Goal: Transaction & Acquisition: Purchase product/service

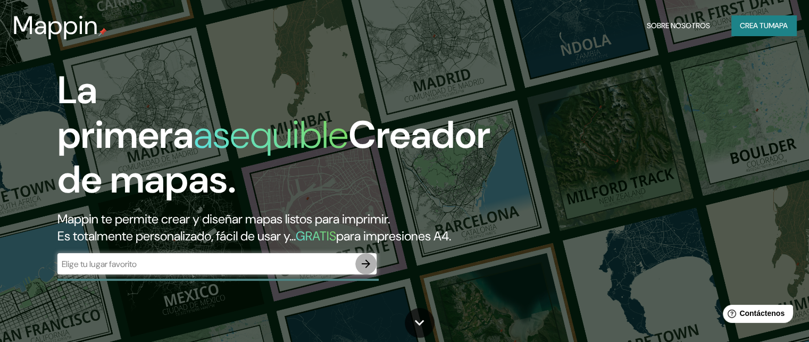
click at [374, 274] on button "button" at bounding box center [365, 263] width 21 height 21
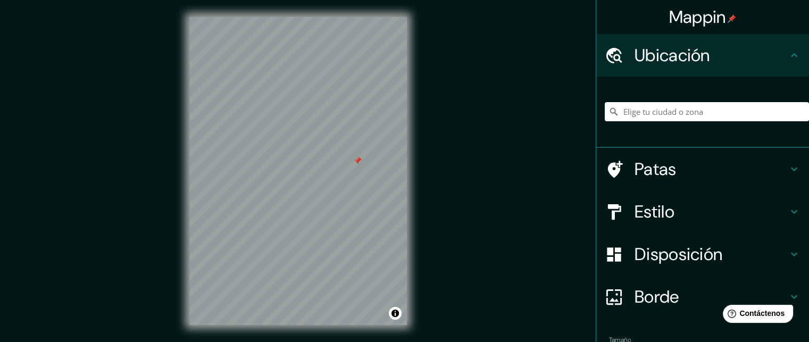
drag, startPoint x: 348, startPoint y: 153, endPoint x: 368, endPoint y: 174, distance: 29.4
click at [362, 165] on div at bounding box center [357, 160] width 9 height 9
click at [647, 106] on div at bounding box center [707, 111] width 204 height 53
click at [647, 106] on input "Elige tu ciudad o zona" at bounding box center [707, 111] width 204 height 19
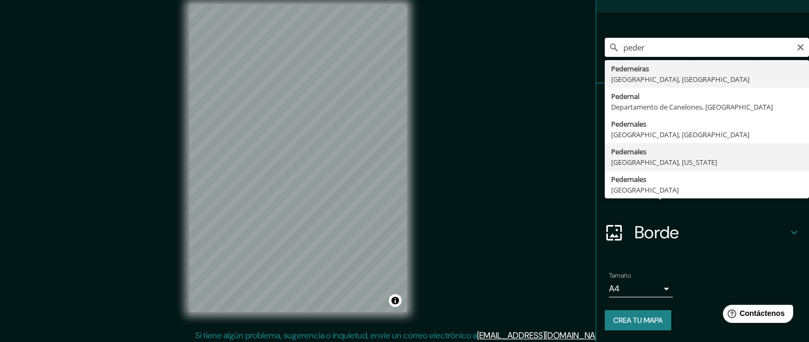
scroll to position [13, 0]
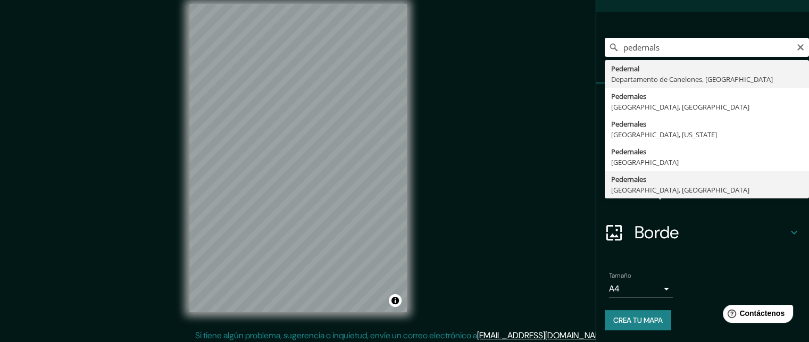
type input "[GEOGRAPHIC_DATA], [GEOGRAPHIC_DATA], [GEOGRAPHIC_DATA]"
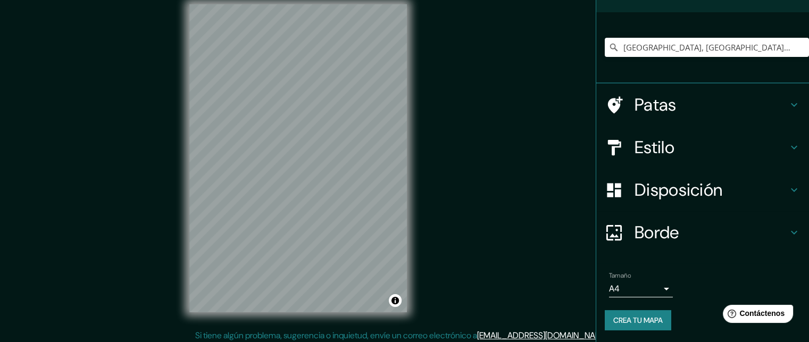
scroll to position [17, 0]
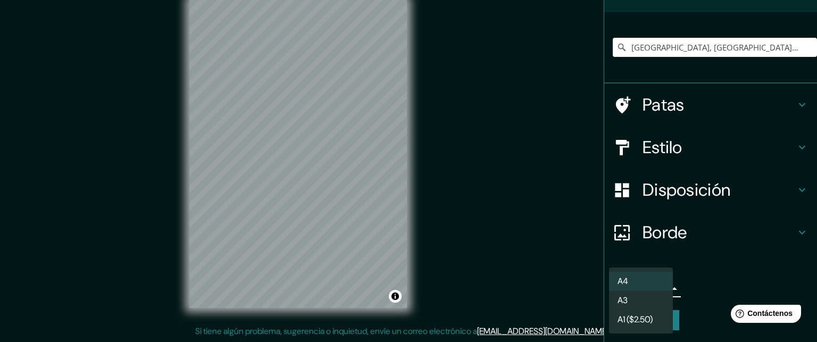
click at [646, 282] on body "Mappin Ubicación [GEOGRAPHIC_DATA], [GEOGRAPHIC_DATA], [GEOGRAPHIC_DATA] Patas …" at bounding box center [408, 154] width 817 height 342
click at [650, 304] on li "A3" at bounding box center [641, 301] width 64 height 20
type input "a4"
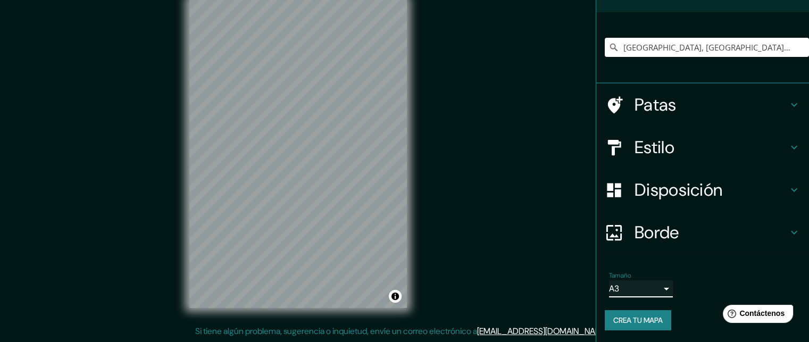
scroll to position [0, 0]
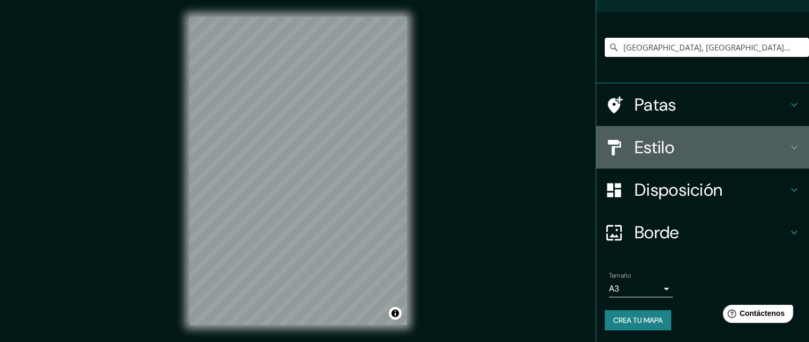
click at [659, 156] on font "Estilo" at bounding box center [655, 147] width 40 height 22
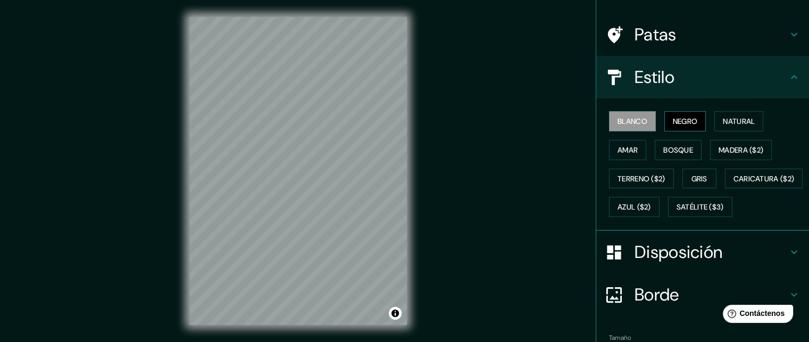
click at [673, 118] on font "Negro" at bounding box center [685, 121] width 25 height 10
click at [737, 114] on font "Natural" at bounding box center [739, 121] width 32 height 14
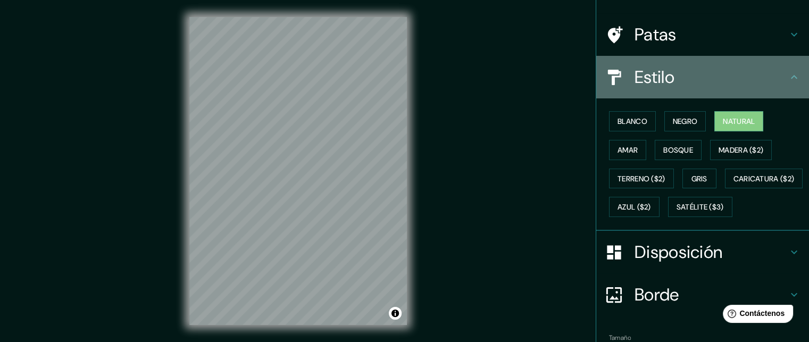
click at [770, 76] on h4 "Estilo" at bounding box center [711, 76] width 153 height 21
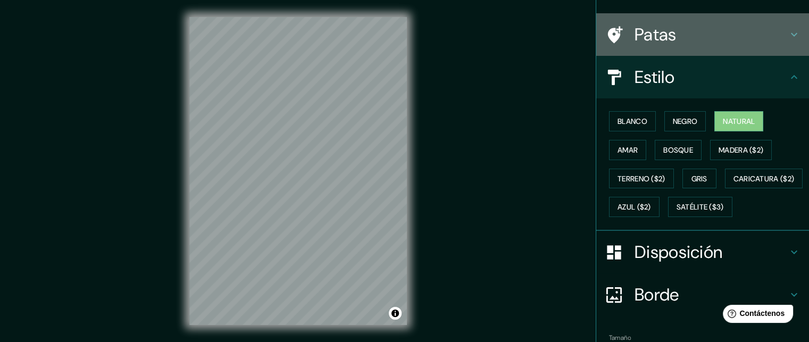
click at [708, 48] on div "Patas" at bounding box center [702, 34] width 213 height 43
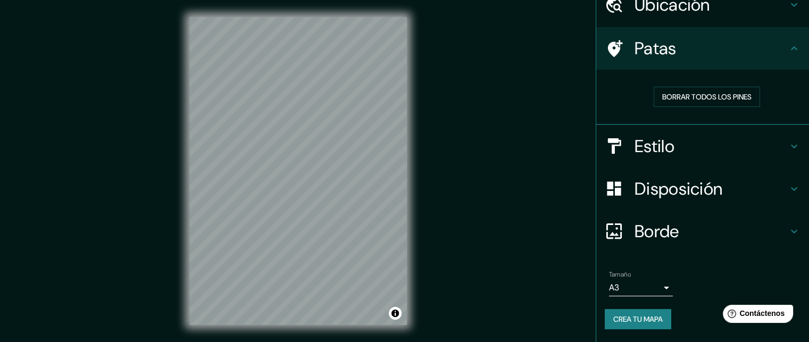
scroll to position [49, 0]
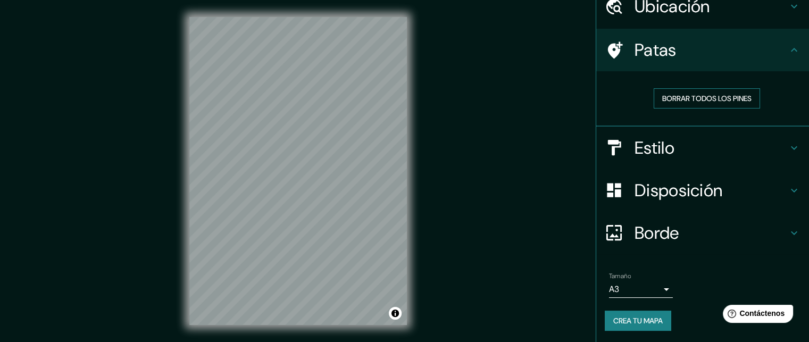
click at [705, 94] on font "Borrar todos los pines" at bounding box center [706, 99] width 89 height 10
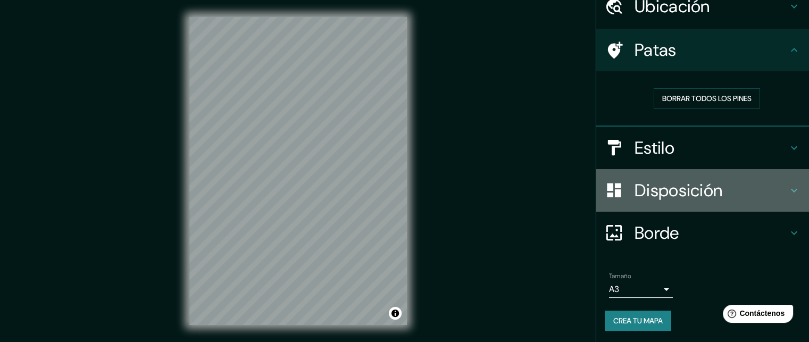
click at [697, 196] on font "Disposición" at bounding box center [679, 190] width 88 height 22
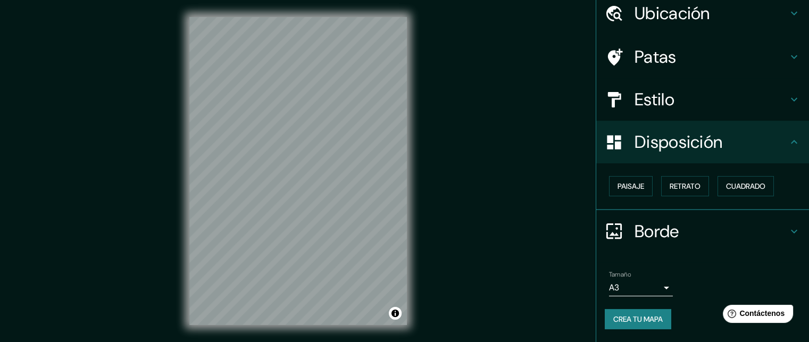
scroll to position [40, 0]
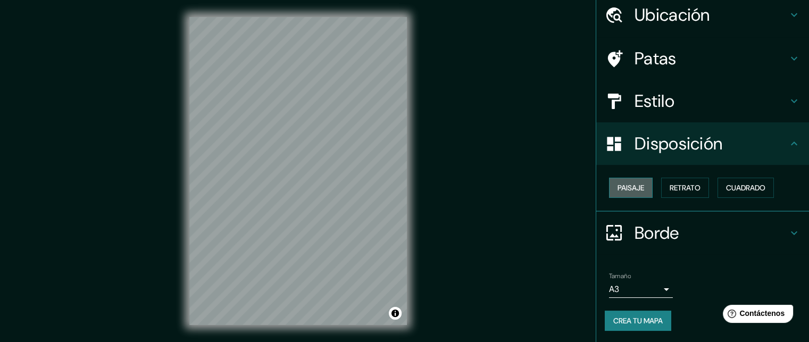
click at [618, 192] on font "Paisaje" at bounding box center [631, 188] width 27 height 14
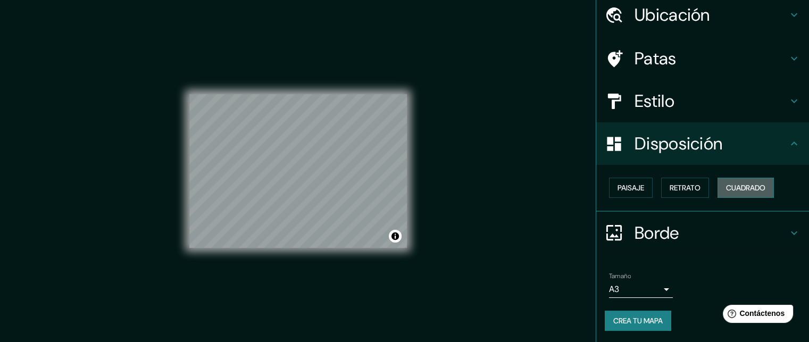
click at [718, 181] on button "Cuadrado" at bounding box center [746, 188] width 56 height 20
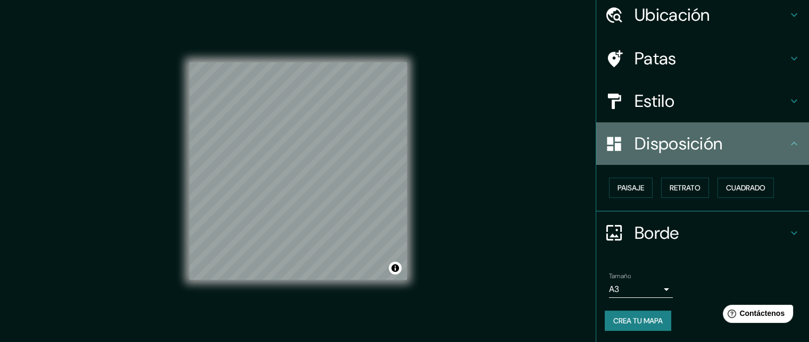
click at [694, 144] on font "Disposición" at bounding box center [679, 143] width 88 height 22
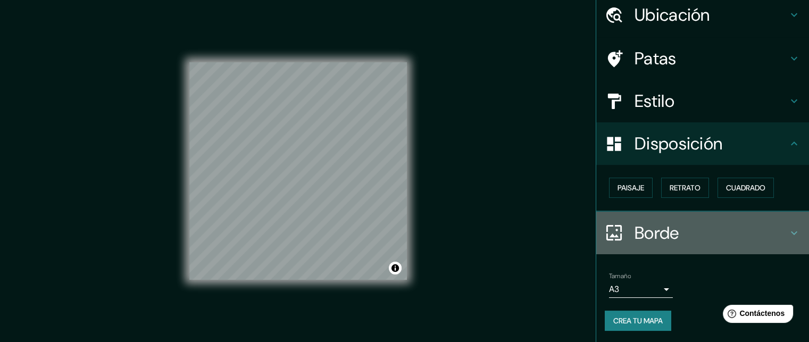
click at [686, 218] on div "Borde" at bounding box center [702, 233] width 213 height 43
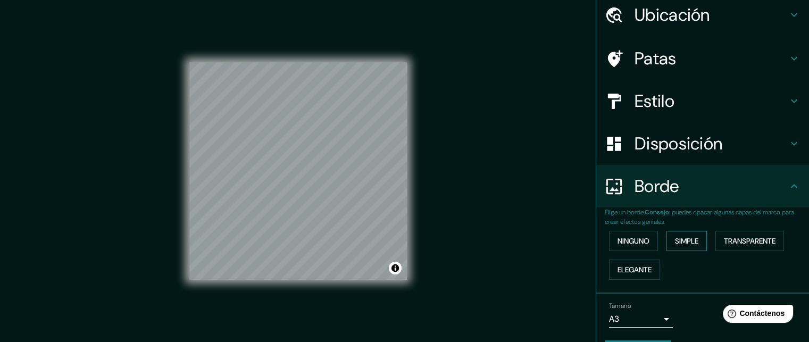
click at [675, 241] on font "Simple" at bounding box center [686, 241] width 23 height 10
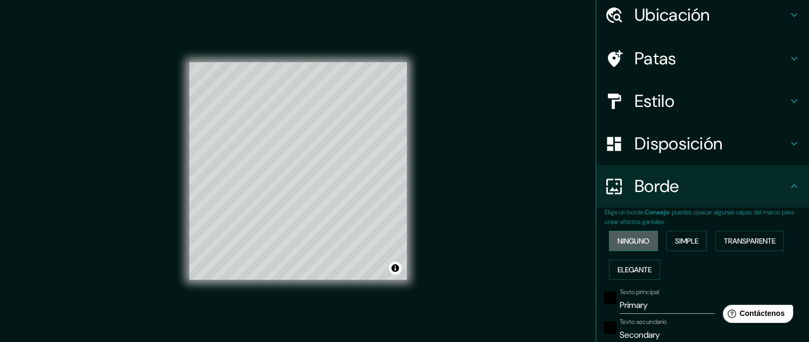
click at [621, 239] on font "Ninguno" at bounding box center [634, 241] width 32 height 10
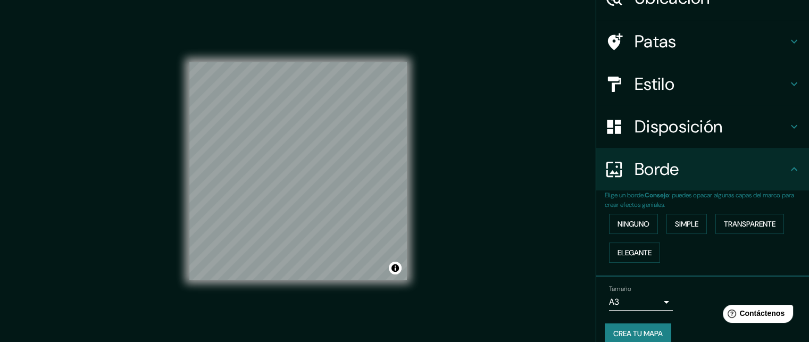
scroll to position [55, 0]
